Goal: Information Seeking & Learning: Check status

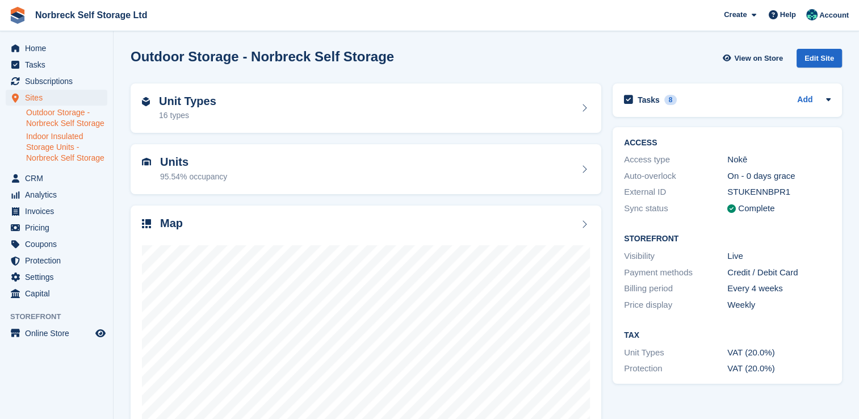
click at [61, 158] on link "Indoor Insulated Storage Units - Norbreck Self Storage" at bounding box center [66, 147] width 81 height 32
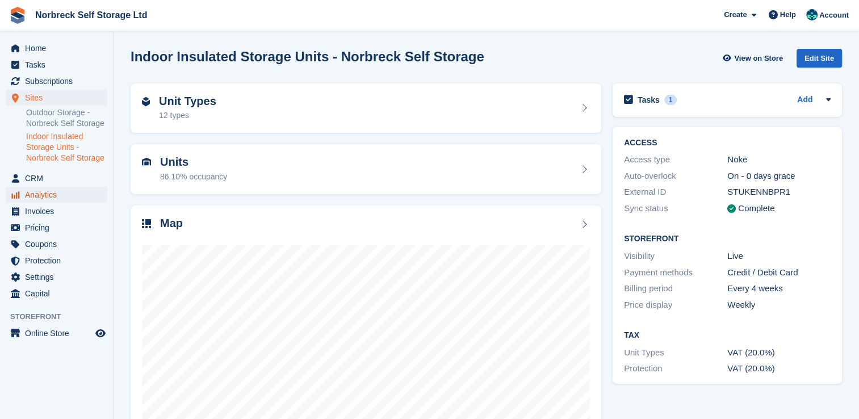
click at [24, 191] on link "Analytics" at bounding box center [57, 195] width 102 height 16
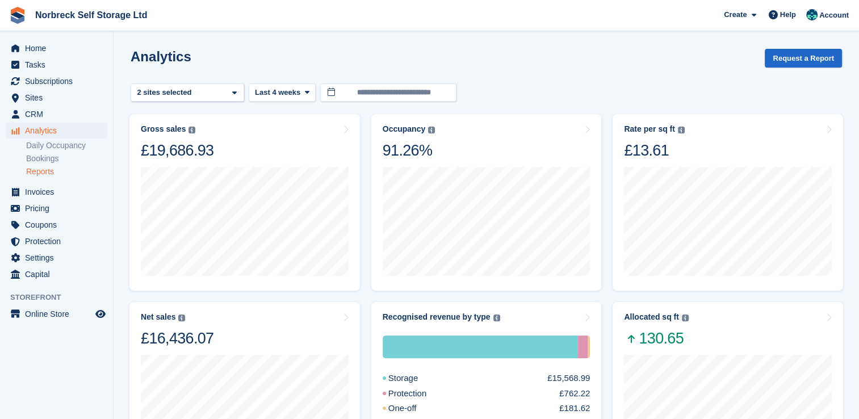
click at [35, 166] on link "Reports" at bounding box center [66, 171] width 81 height 11
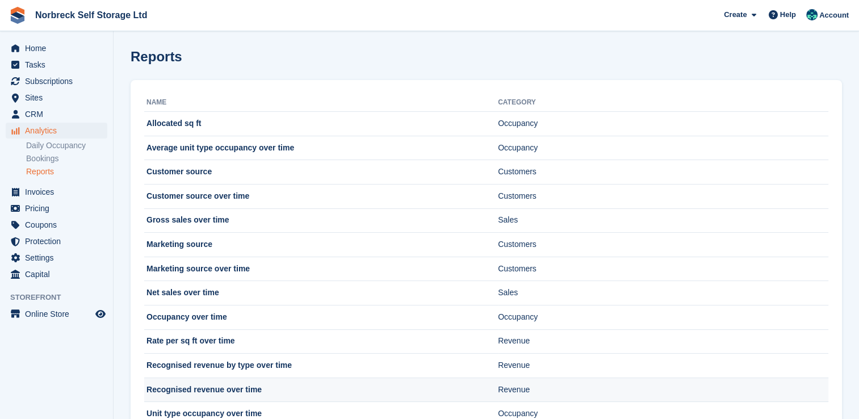
click at [253, 390] on td "Recognised revenue over time" at bounding box center [321, 390] width 354 height 24
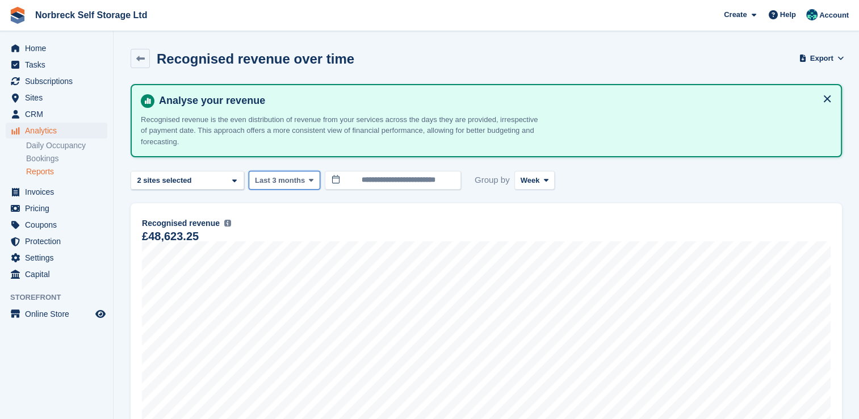
click at [309, 177] on icon at bounding box center [311, 180] width 5 height 7
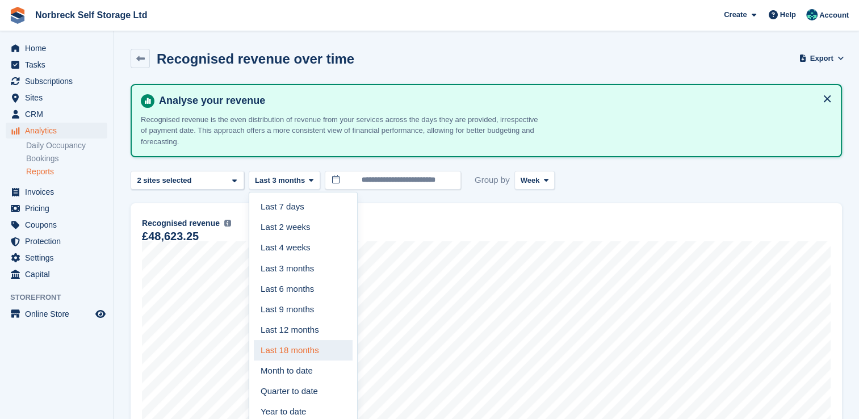
click at [288, 351] on link "Last 18 months" at bounding box center [303, 350] width 99 height 20
